Goal: Task Accomplishment & Management: Use online tool/utility

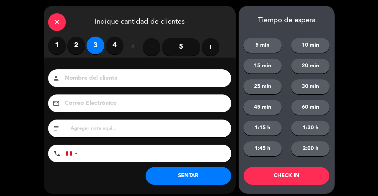
click at [123, 75] on input at bounding box center [143, 78] width 159 height 10
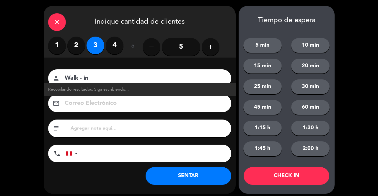
type input "Walk - in"
click at [190, 175] on button "SENTAR" at bounding box center [189, 176] width 86 height 18
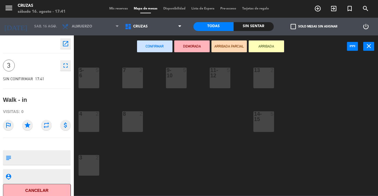
click at [261, 120] on div at bounding box center [264, 116] width 10 height 11
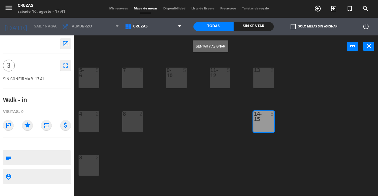
click at [218, 45] on button "Sentar y Asignar" at bounding box center [210, 46] width 35 height 12
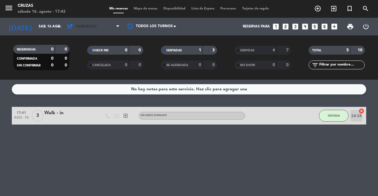
click at [106, 25] on span "Almuerzo" at bounding box center [92, 26] width 59 height 13
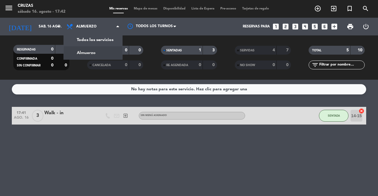
click at [106, 38] on div "menu Cruzas sábado 16. agosto - 17:42 Mis reservas Mapa de mesas Disponibilidad…" at bounding box center [189, 40] width 378 height 80
